Goal: Information Seeking & Learning: Find specific fact

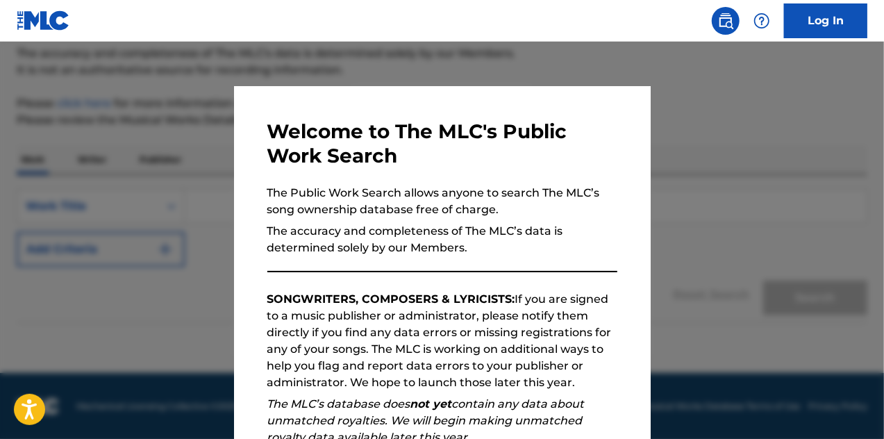
scroll to position [196, 0]
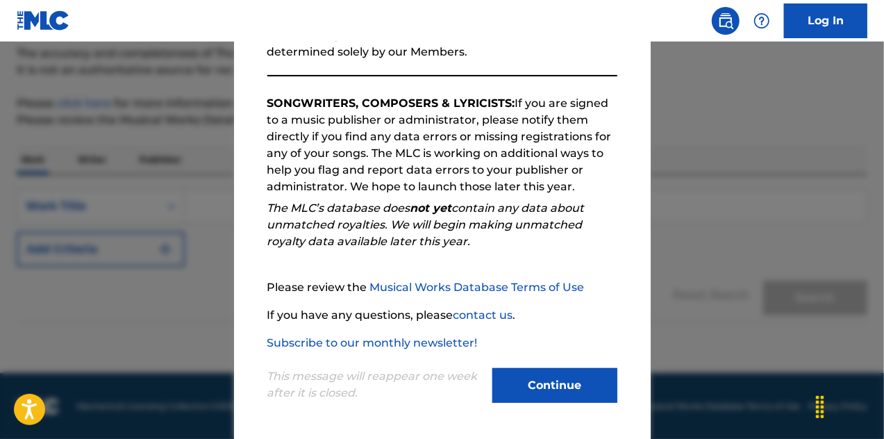
click at [547, 377] on button "Continue" at bounding box center [554, 385] width 125 height 35
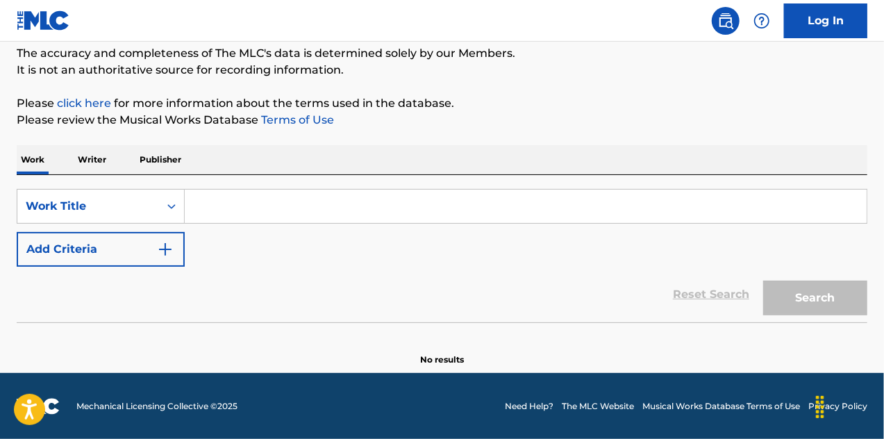
click at [229, 206] on input "Search Form" at bounding box center [526, 206] width 682 height 33
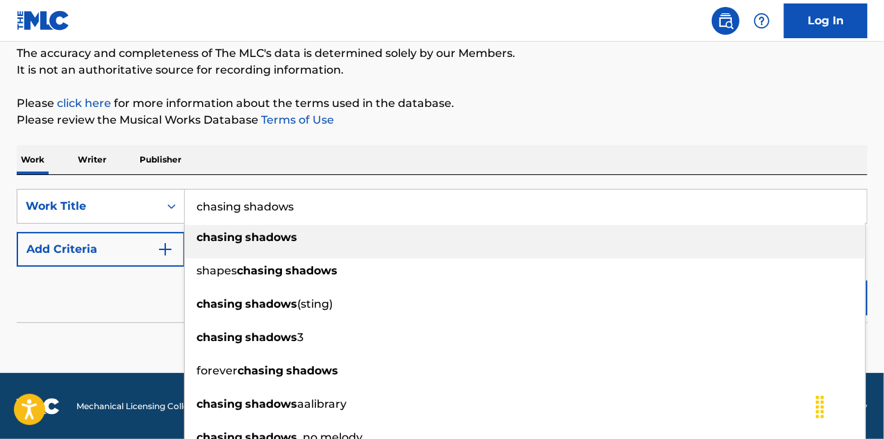
type input "chasing shadows"
click at [271, 241] on strong "shadows" at bounding box center [271, 237] width 52 height 13
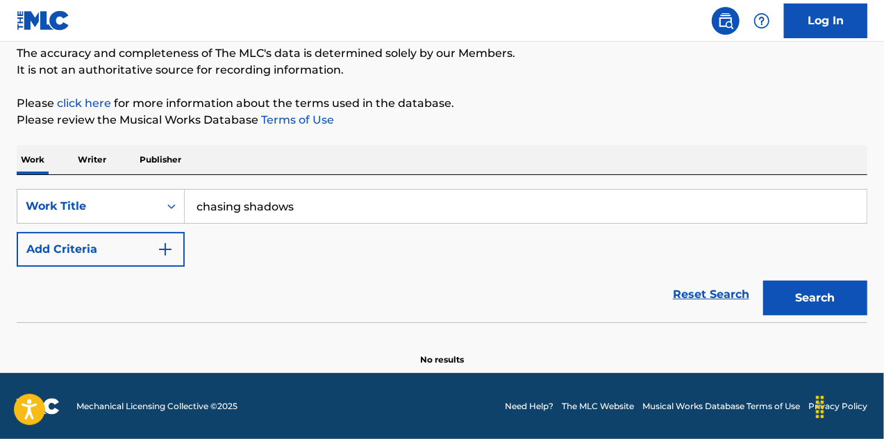
click at [169, 252] on img "Search Form" at bounding box center [165, 249] width 17 height 17
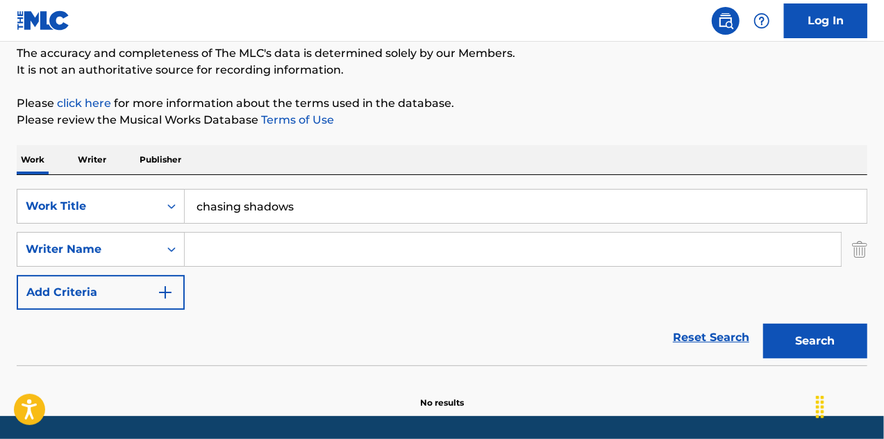
click at [797, 346] on button "Search" at bounding box center [815, 341] width 104 height 35
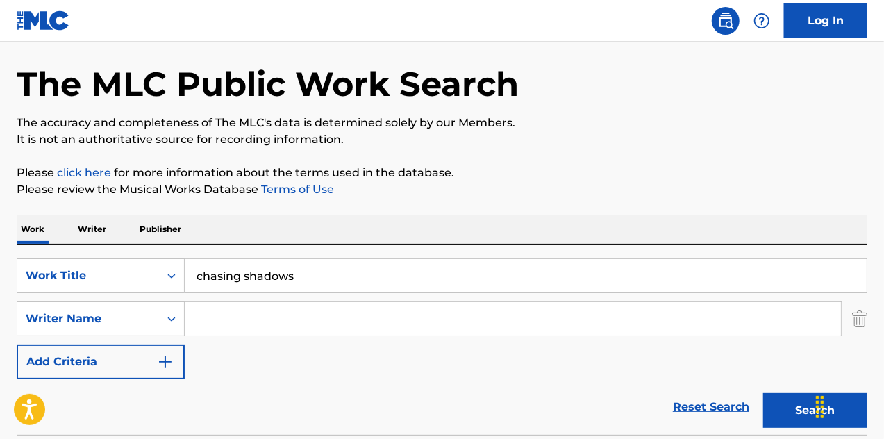
scroll to position [0, 0]
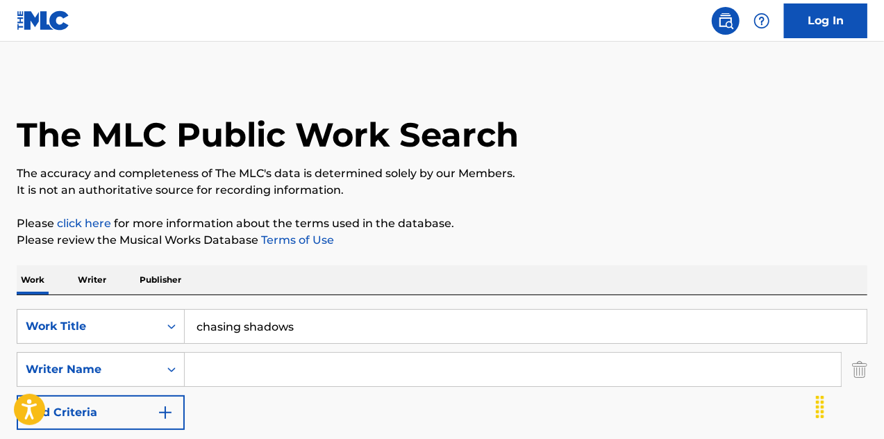
click at [217, 367] on input "Search Form" at bounding box center [513, 369] width 656 height 33
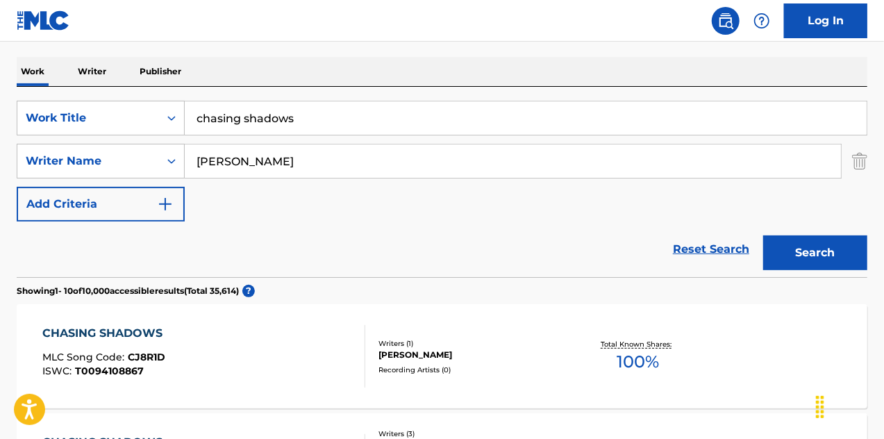
type input "[PERSON_NAME]"
click at [790, 252] on button "Search" at bounding box center [815, 252] width 104 height 35
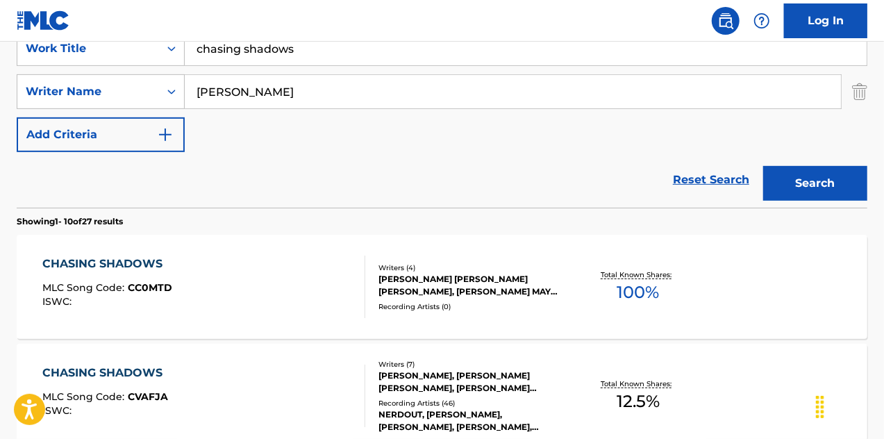
scroll to position [347, 0]
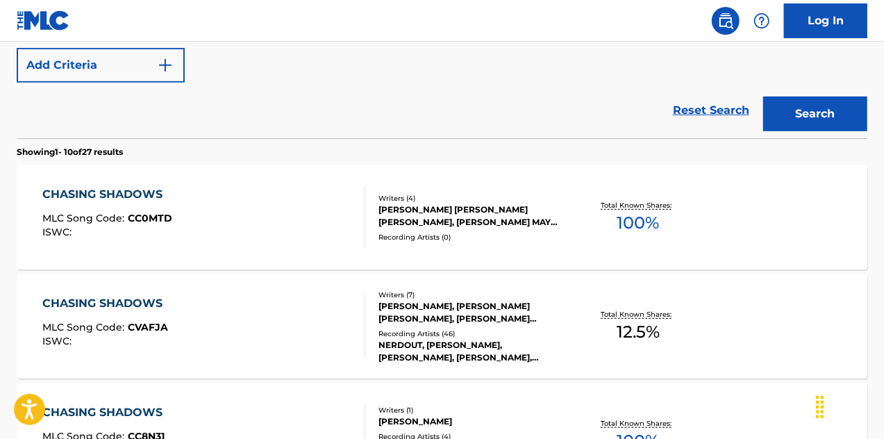
click at [322, 326] on div "CHASING SHADOWS MLC Song Code : CVAFJA ISWC :" at bounding box center [204, 326] width 324 height 63
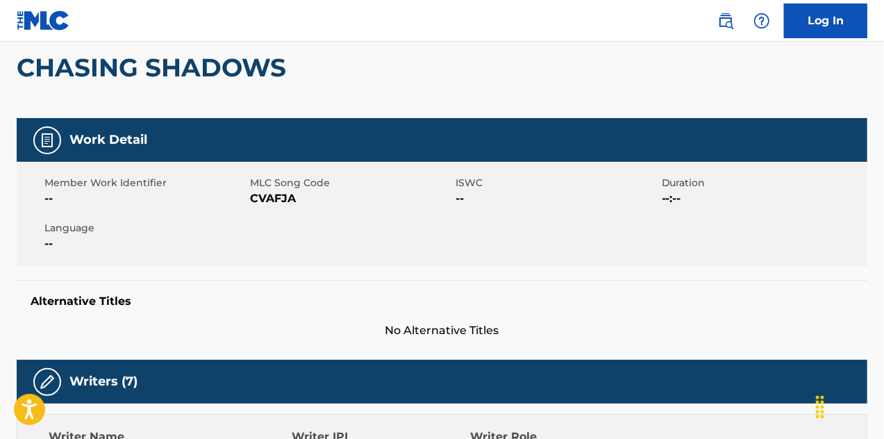
scroll to position [199, 0]
